Goal: Transaction & Acquisition: Purchase product/service

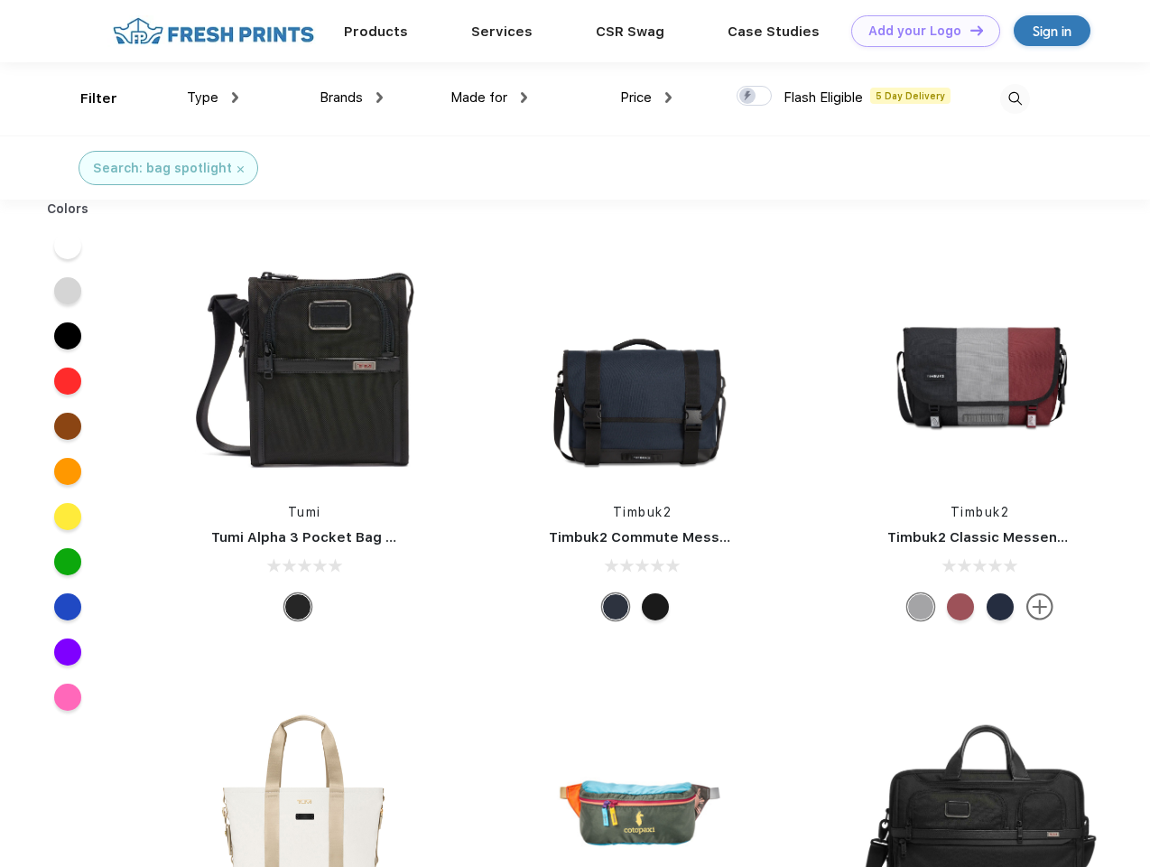
click at [919, 31] on link "Add your Logo Design Tool" at bounding box center [925, 31] width 149 height 32
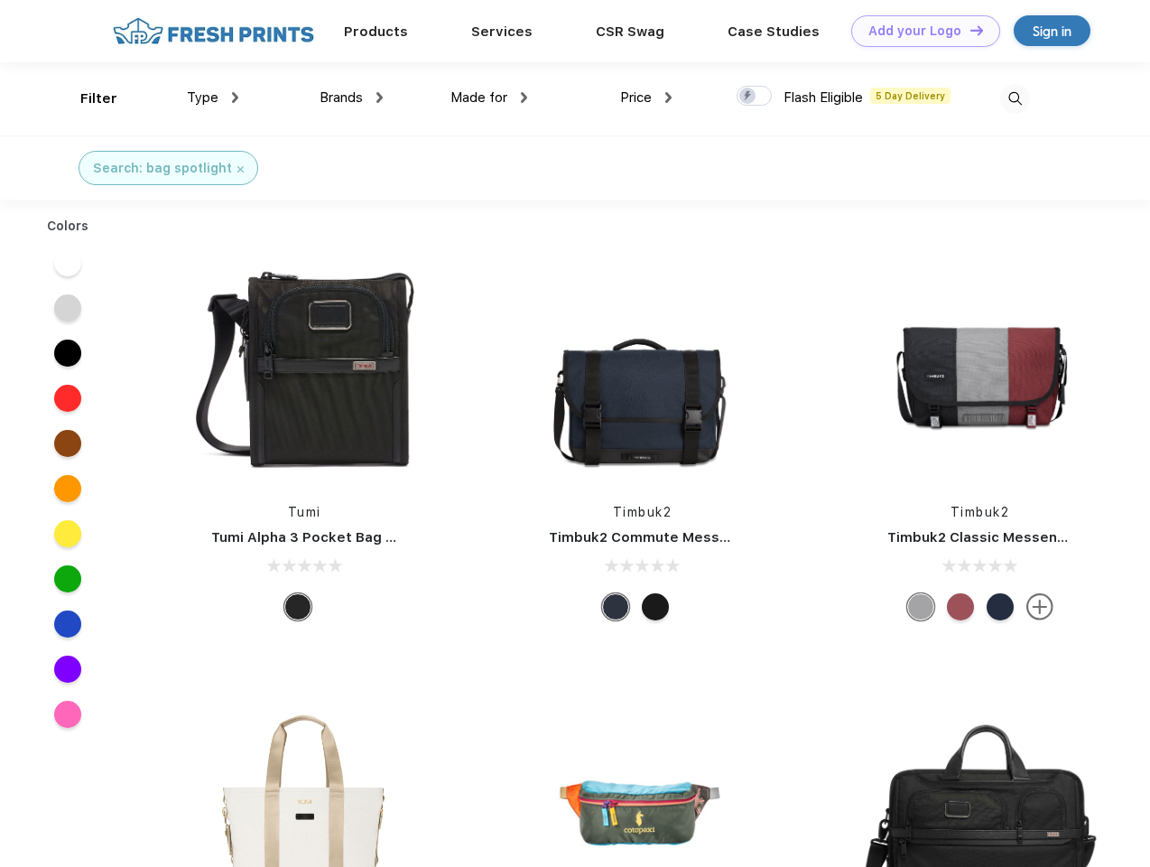
click at [0, 0] on div "Design Tool" at bounding box center [0, 0] width 0 height 0
click at [969, 30] on link "Add your Logo Design Tool" at bounding box center [925, 31] width 149 height 32
click at [87, 98] on div "Filter" at bounding box center [98, 98] width 37 height 21
click at [213, 98] on span "Type" at bounding box center [203, 97] width 32 height 16
click at [351, 98] on span "Brands" at bounding box center [341, 97] width 43 height 16
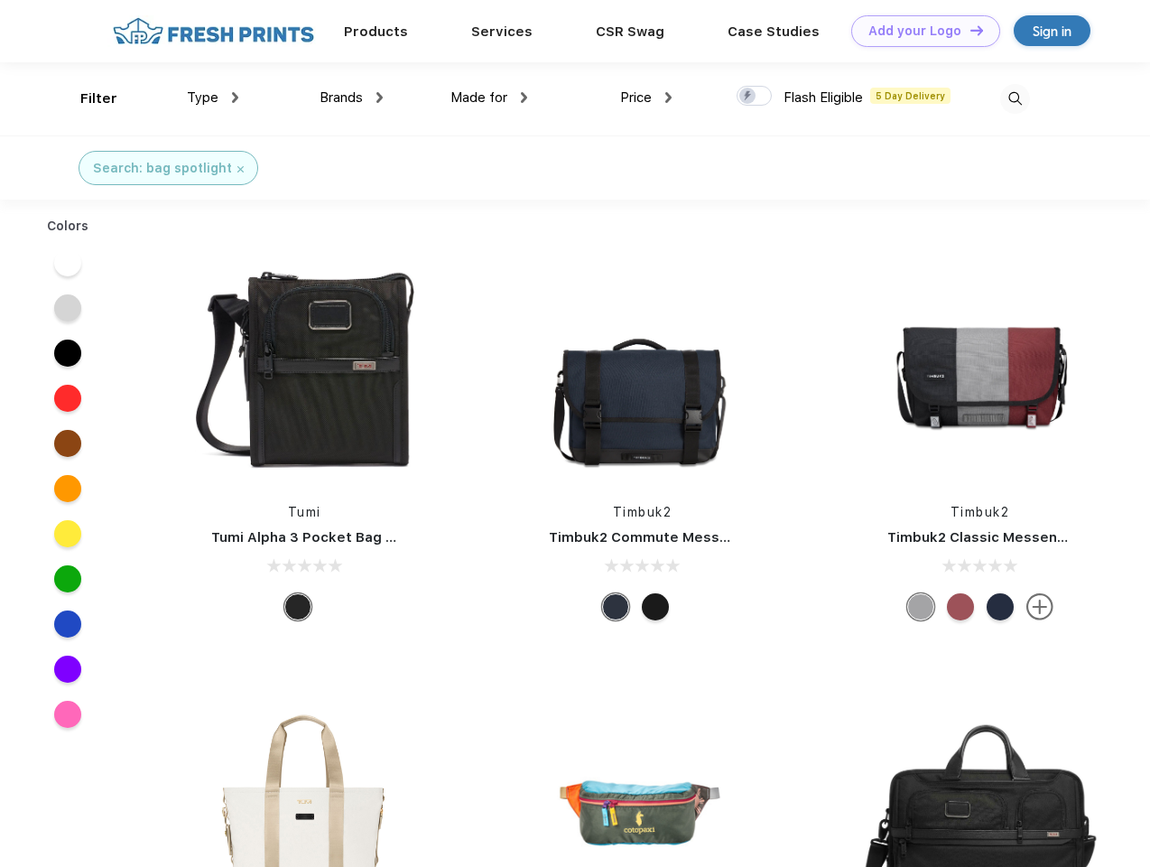
click at [489, 98] on span "Made for" at bounding box center [479, 97] width 57 height 16
click at [647, 98] on span "Price" at bounding box center [636, 97] width 32 height 16
click at [755, 97] on div at bounding box center [754, 96] width 35 height 20
click at [749, 97] on input "checkbox" at bounding box center [743, 91] width 12 height 12
click at [1015, 98] on img at bounding box center [1015, 99] width 30 height 30
